Goal: Information Seeking & Learning: Understand process/instructions

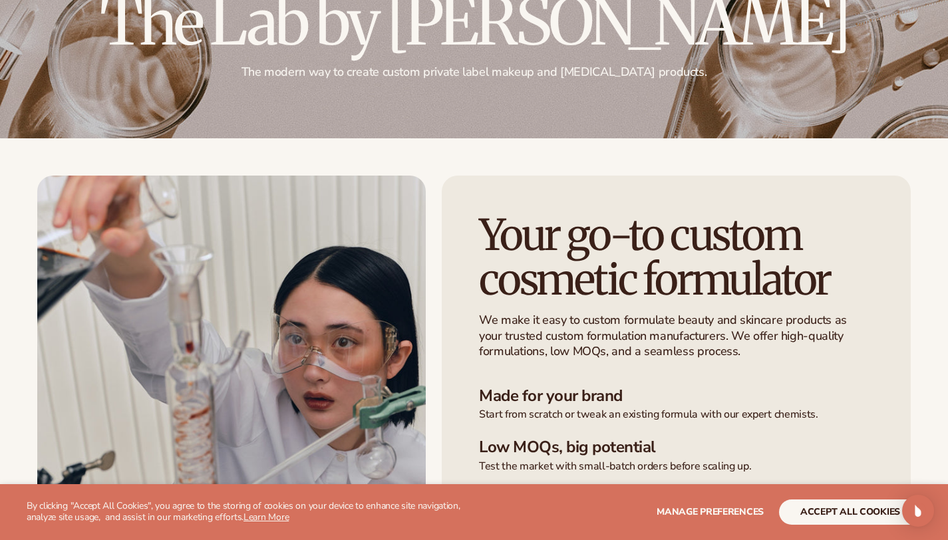
scroll to position [277, 0]
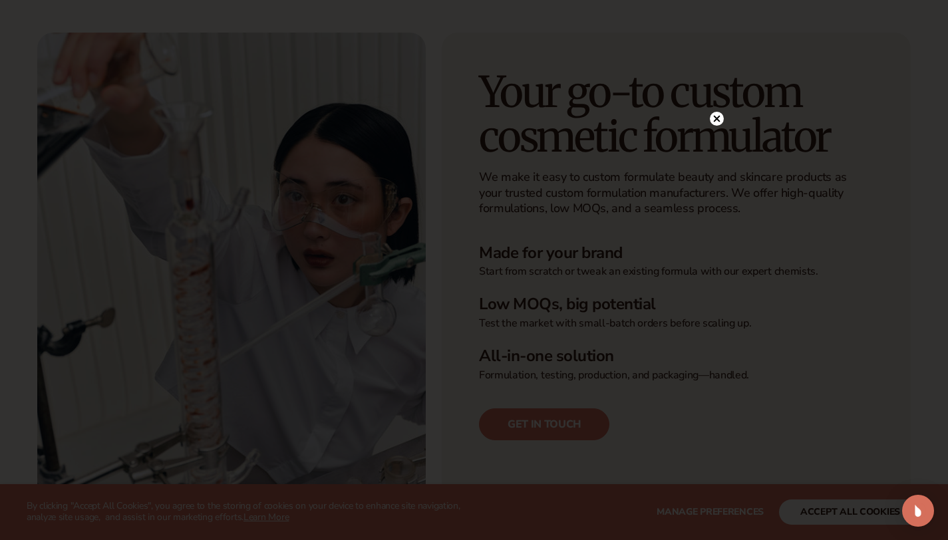
click at [717, 121] on circle at bounding box center [717, 119] width 14 height 14
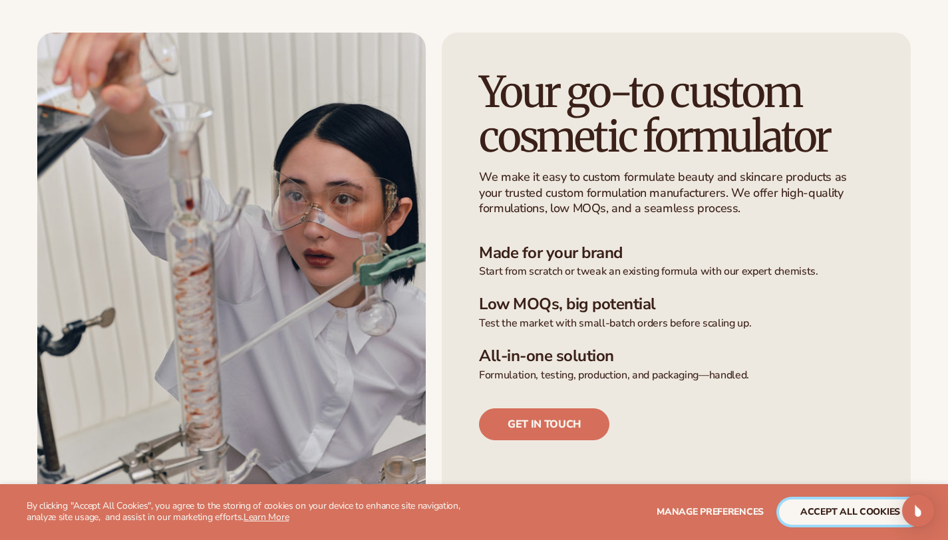
click at [833, 514] on button "accept all cookies" at bounding box center [850, 511] width 142 height 25
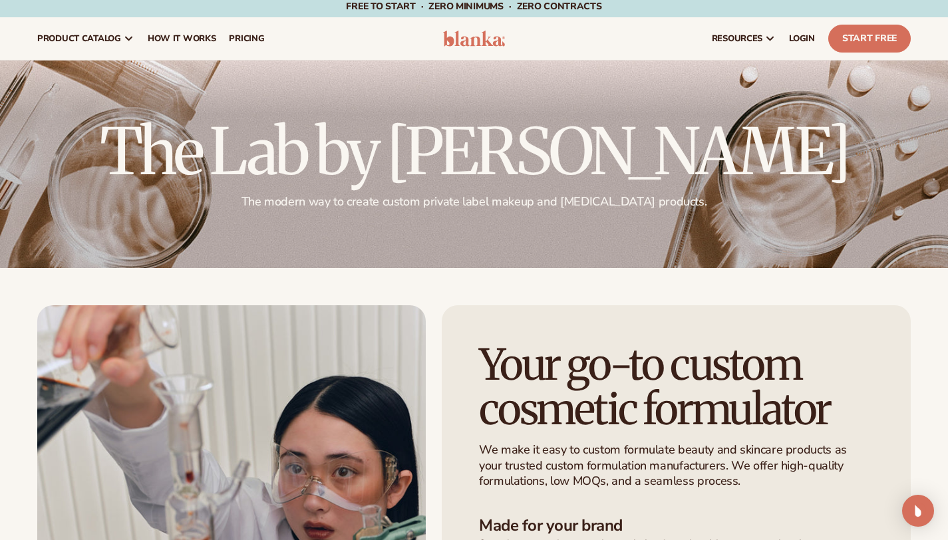
scroll to position [0, 0]
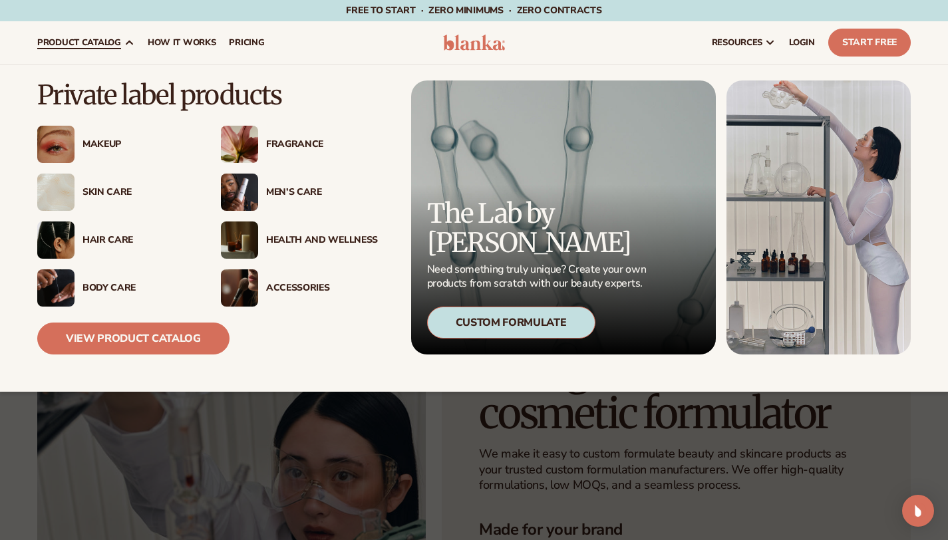
click at [293, 192] on div "Men’s Care" at bounding box center [322, 192] width 112 height 11
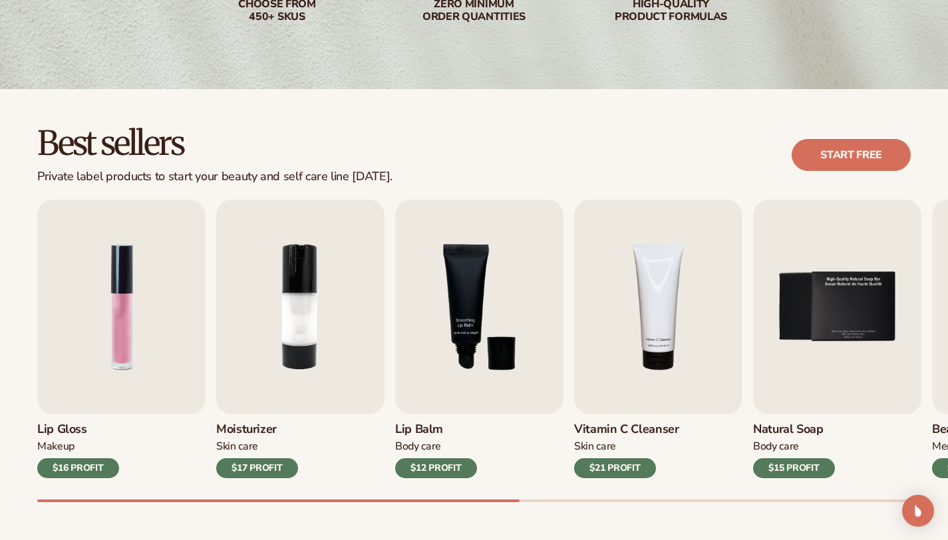
scroll to position [281, 0]
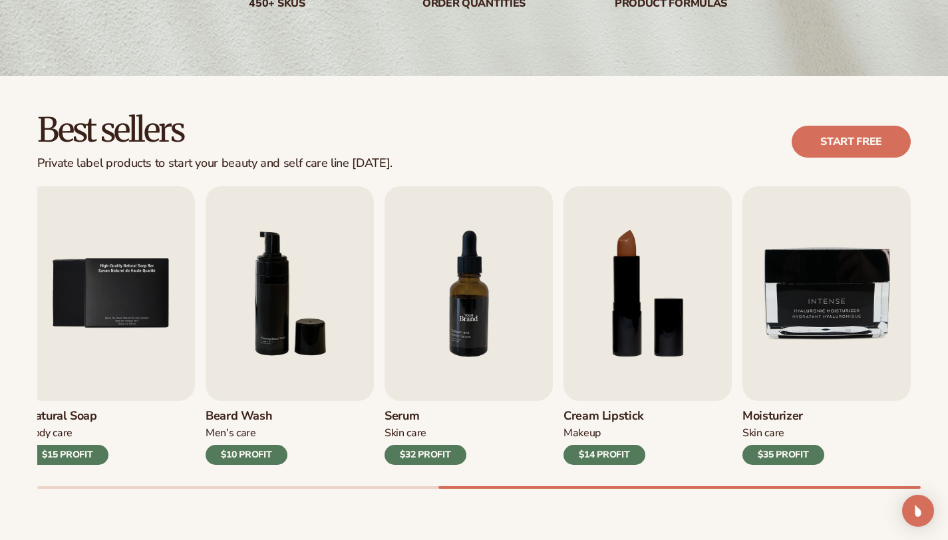
click at [490, 302] on img "7 / 9" at bounding box center [468, 293] width 168 height 215
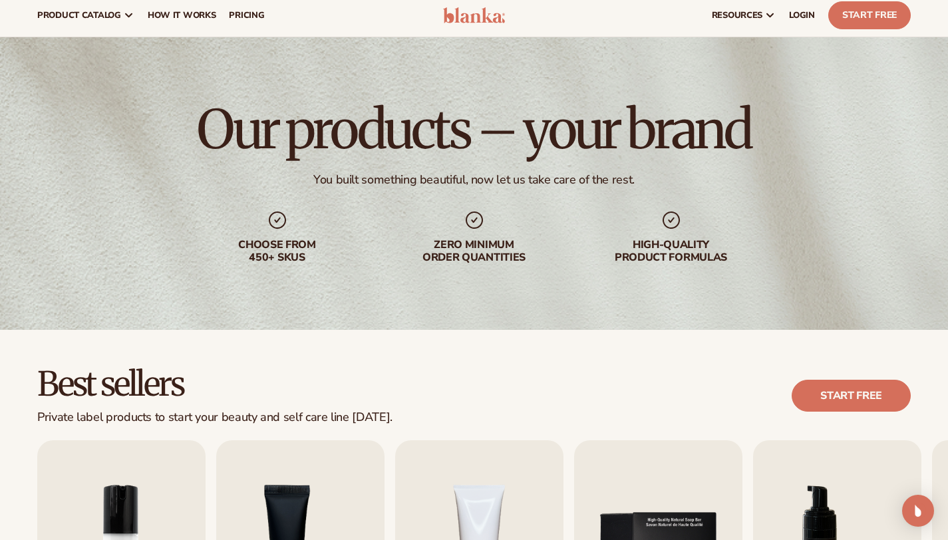
scroll to position [0, 0]
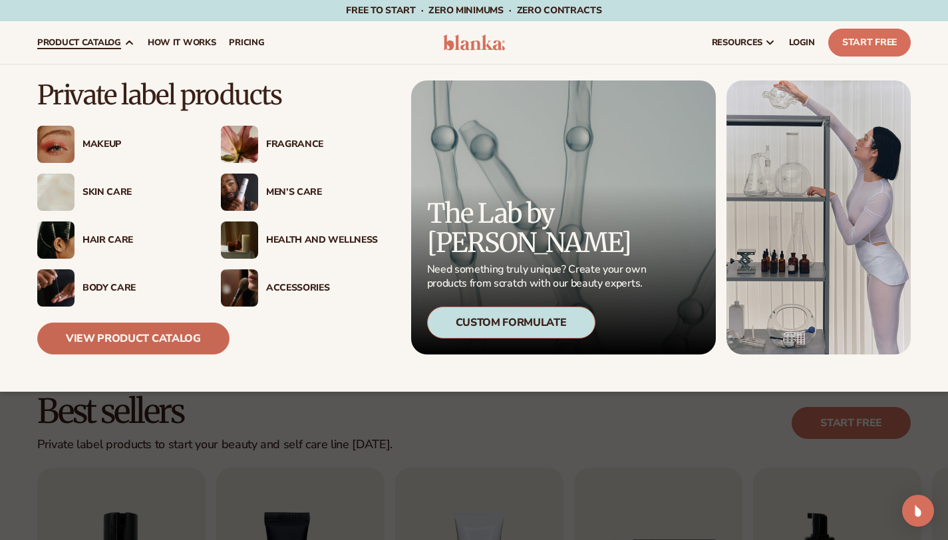
click at [130, 339] on link "View Product Catalog" at bounding box center [133, 339] width 192 height 32
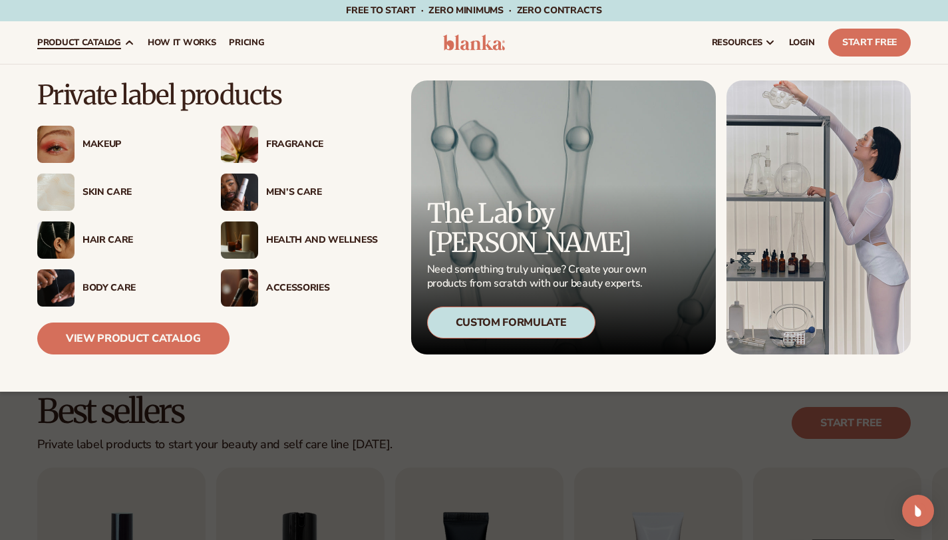
click at [282, 188] on div "Men’s Care" at bounding box center [322, 192] width 112 height 11
click at [133, 38] on icon at bounding box center [129, 42] width 11 height 11
click at [113, 192] on div "Skin Care" at bounding box center [138, 192] width 112 height 11
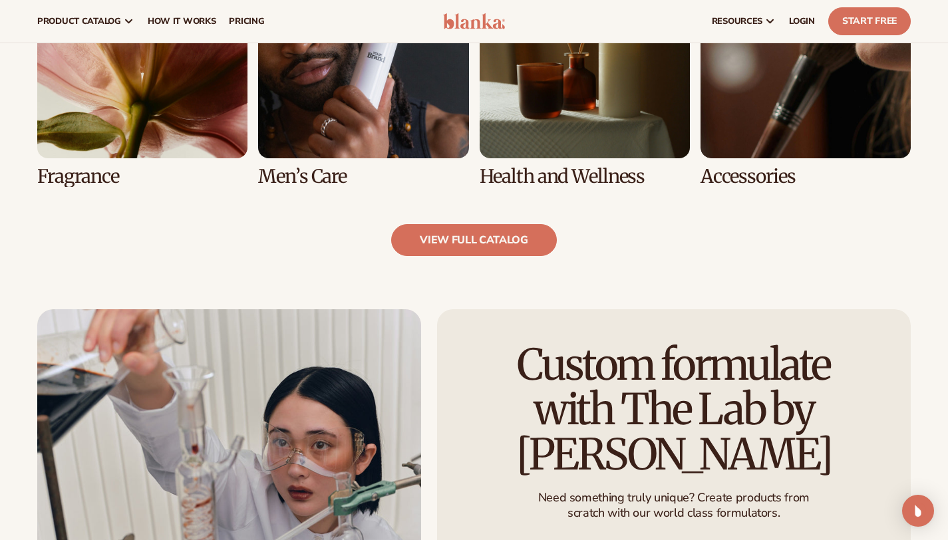
scroll to position [1028, 0]
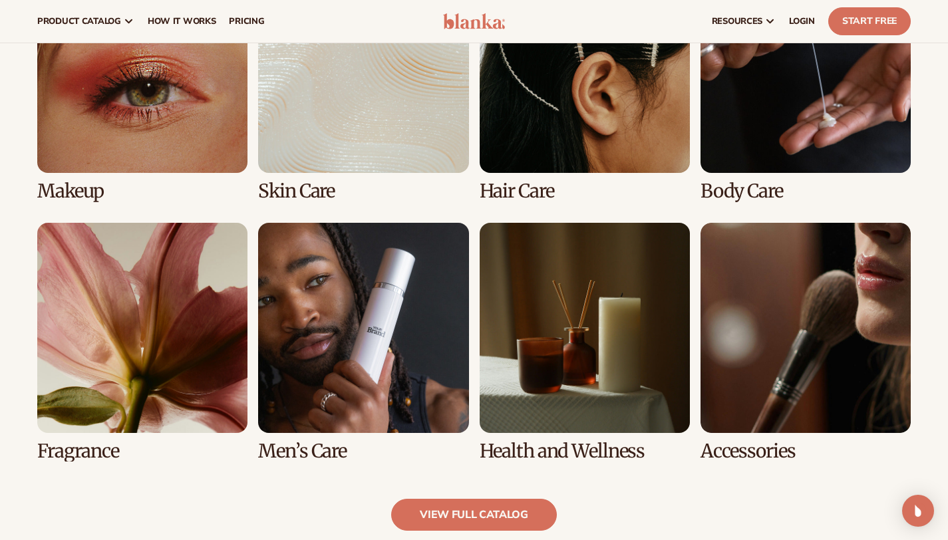
click at [575, 355] on link "7 / 8" at bounding box center [585, 342] width 210 height 239
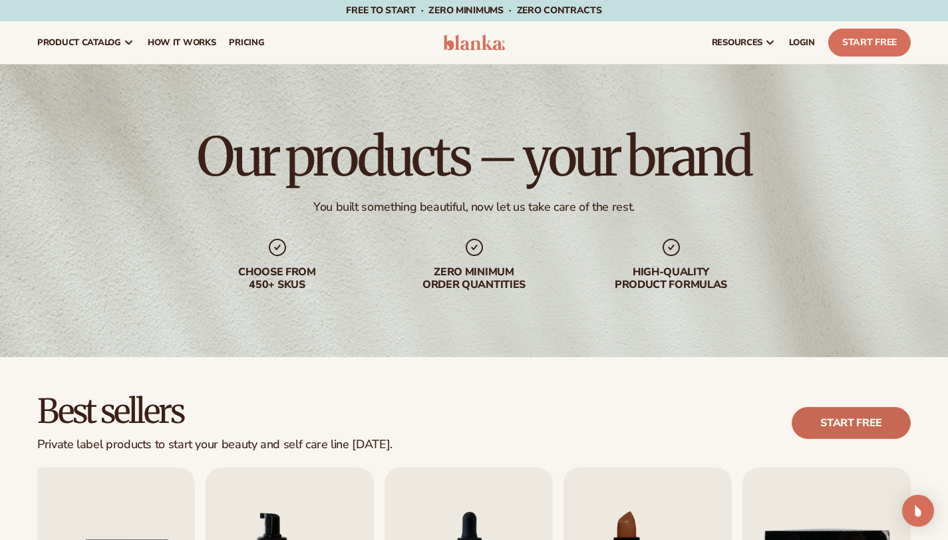
click at [834, 427] on link "Start free" at bounding box center [850, 423] width 119 height 32
click at [206, 42] on span "How It Works" at bounding box center [182, 42] width 69 height 11
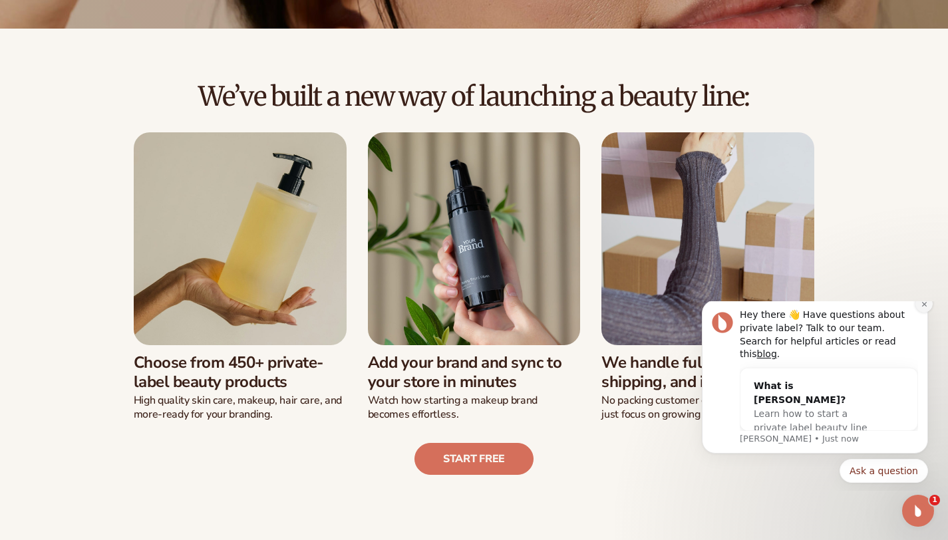
click at [923, 308] on icon "Dismiss notification" at bounding box center [924, 304] width 7 height 7
